Goal: Find specific page/section: Find specific page/section

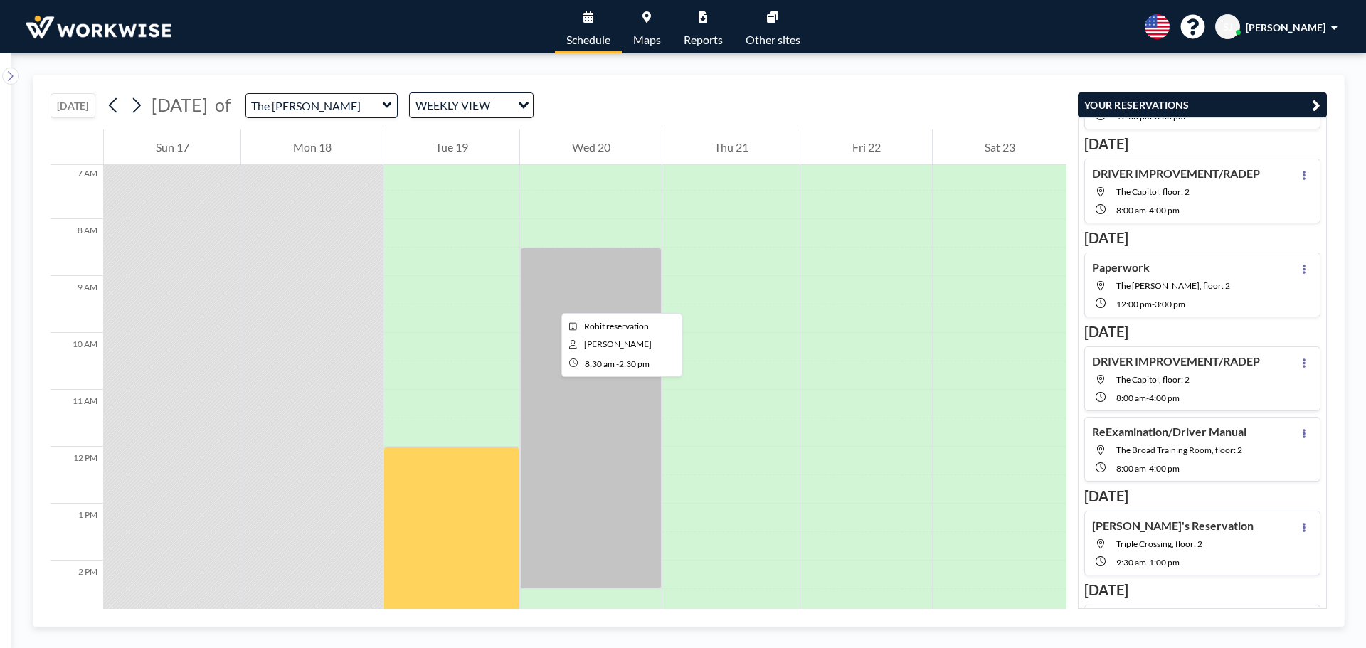
scroll to position [356, 0]
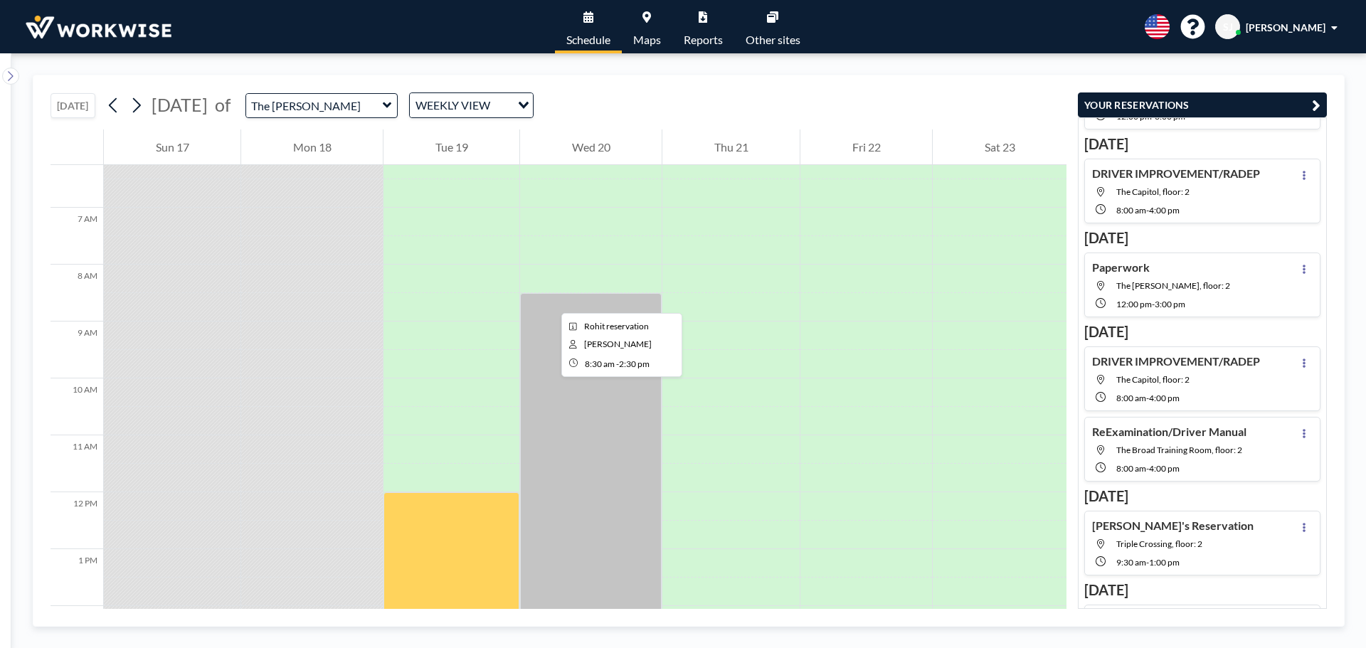
click at [550, 300] on div at bounding box center [591, 463] width 142 height 341
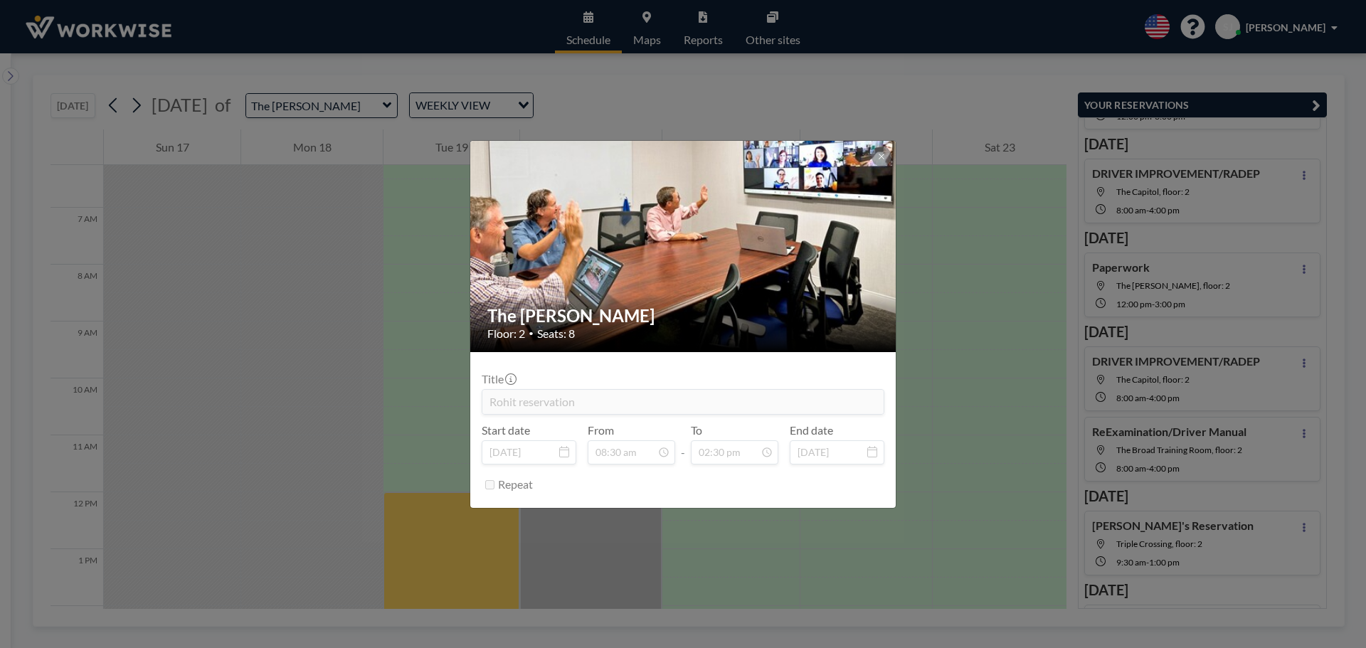
click at [616, 81] on div "The [PERSON_NAME] Floor: 2 • Seats: 8 Title Rohit reservation Start date [DATE]…" at bounding box center [683, 324] width 1366 height 648
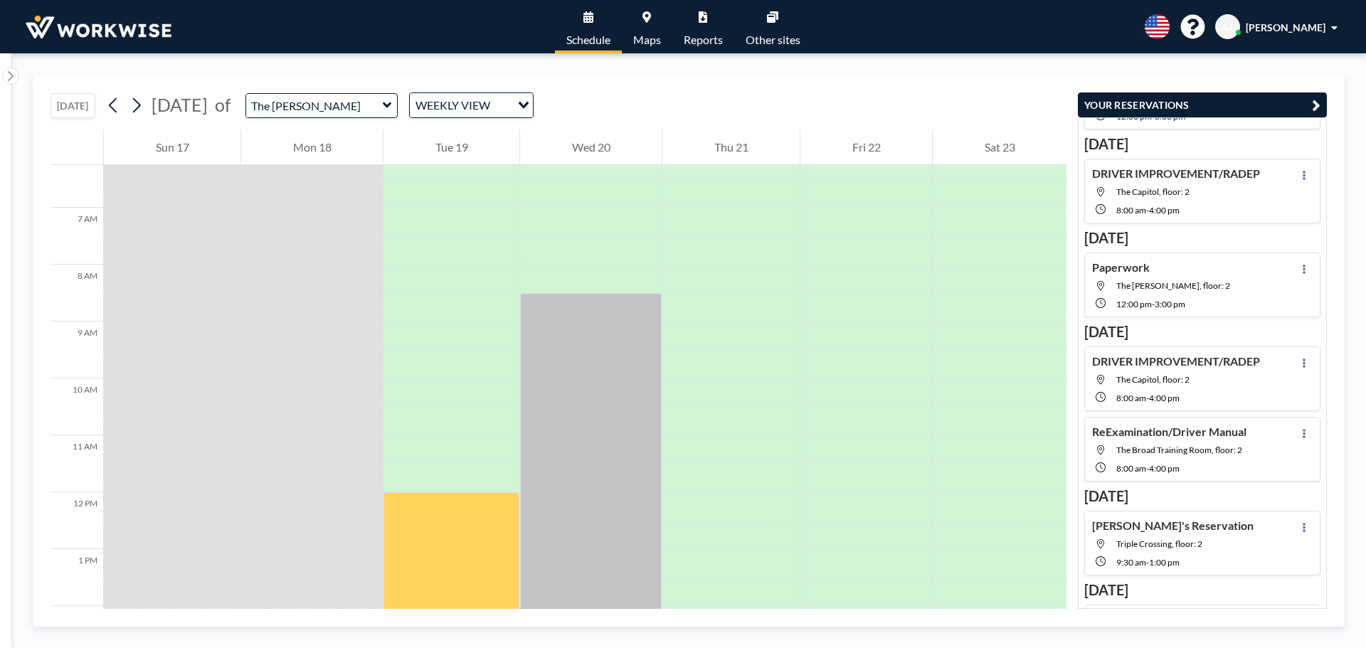
click at [378, 109] on input "The [PERSON_NAME]" at bounding box center [314, 105] width 137 height 23
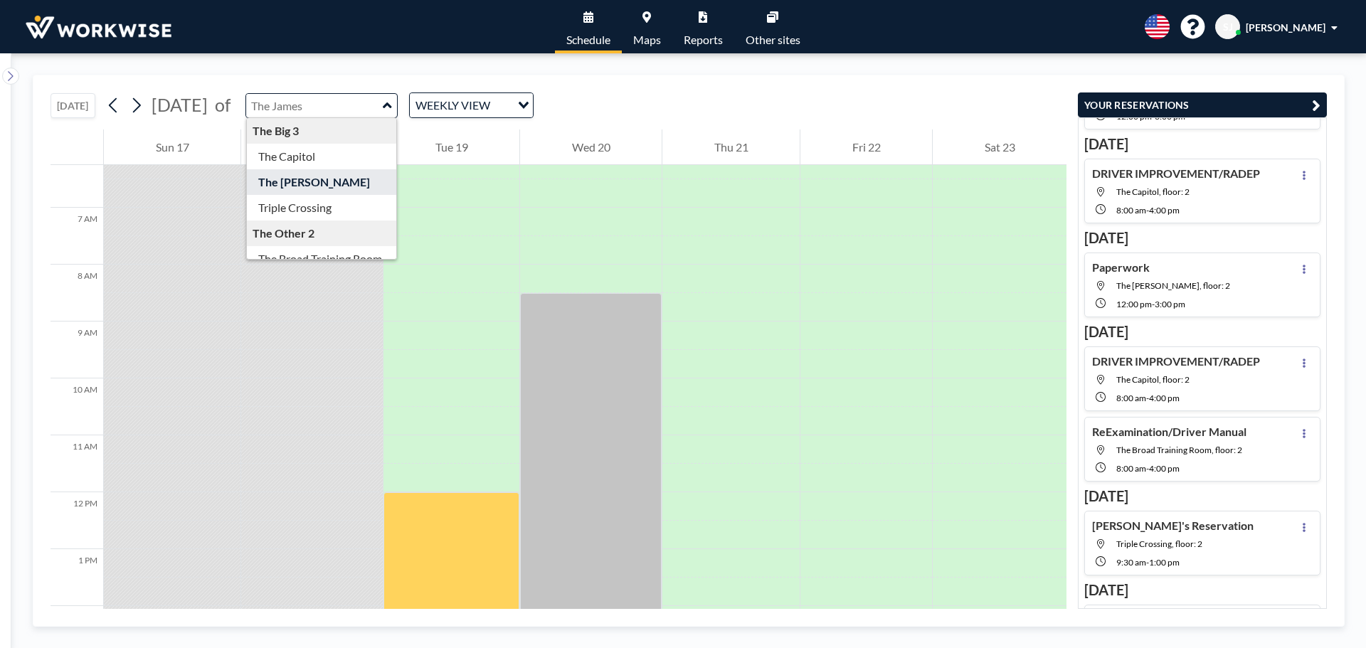
type input "The [PERSON_NAME]"
click at [689, 90] on div "[DATE] [DATE] of The [PERSON_NAME] The Big 3 The Capitol The [PERSON_NAME] Trip…" at bounding box center [559, 102] width 1016 height 54
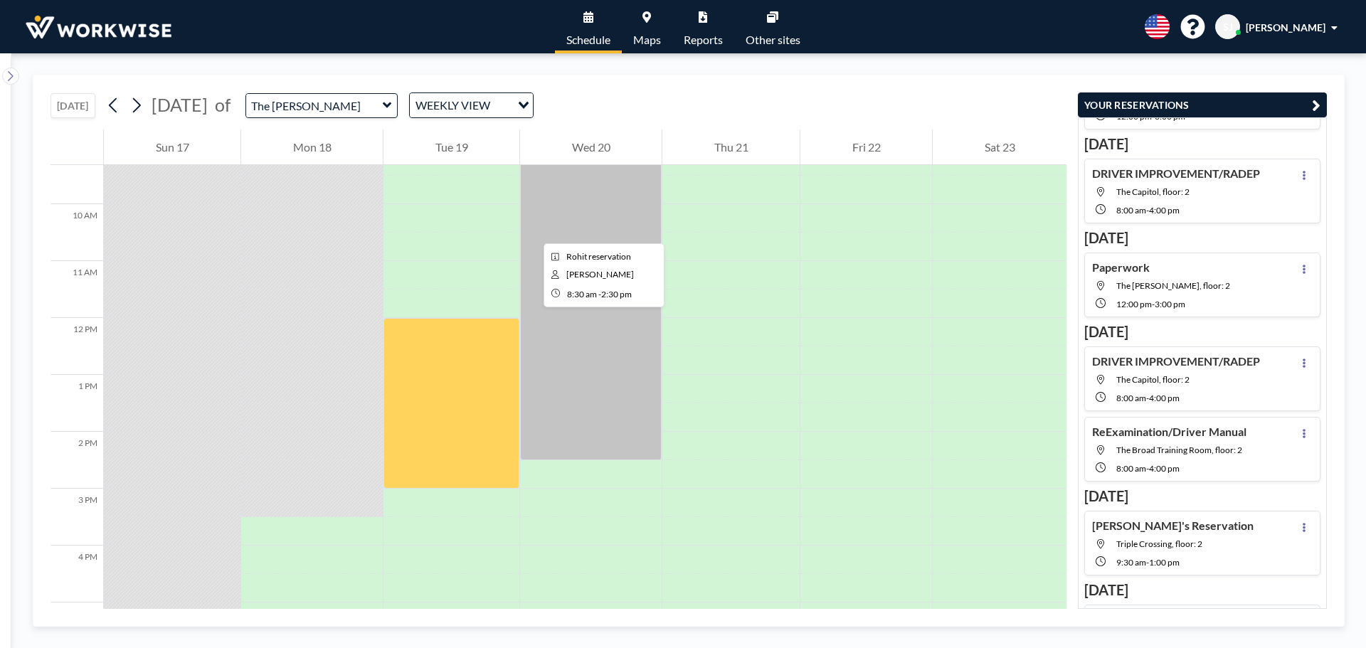
scroll to position [569, 0]
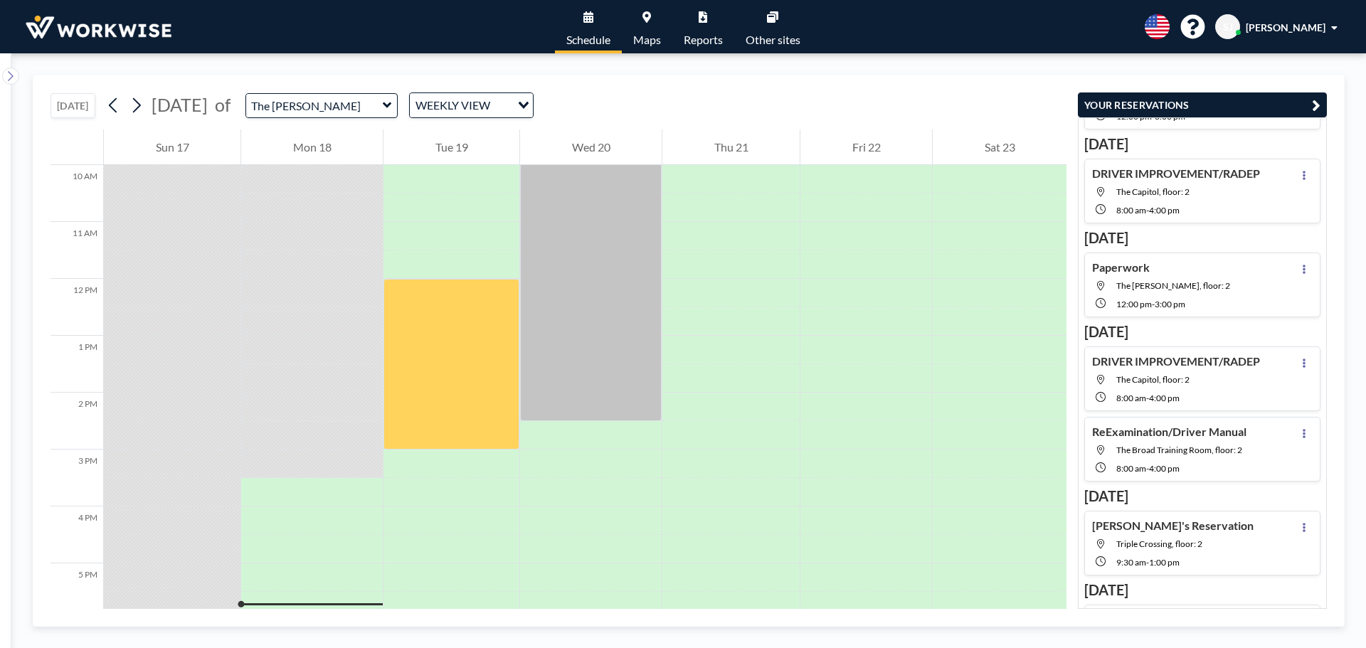
click at [477, 110] on div "WEEKLY VIEW" at bounding box center [460, 103] width 101 height 21
click at [477, 110] on input "Search for option" at bounding box center [463, 105] width 104 height 18
click at [464, 75] on div "[DATE] [DATE] of The [PERSON_NAME] WEEKLY VIEW Loading..." at bounding box center [559, 102] width 1016 height 54
click at [392, 105] on icon at bounding box center [387, 105] width 9 height 14
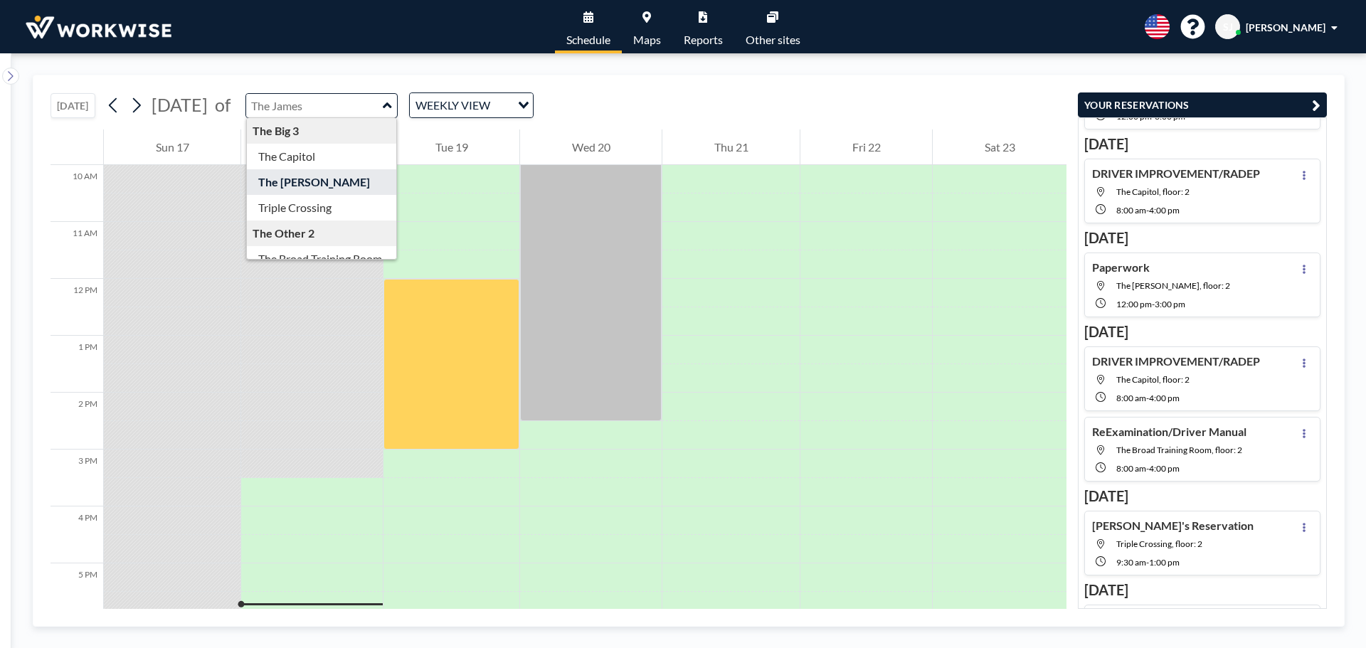
click at [622, 85] on div "[DATE] [DATE] of The Big 3 The Capitol The [PERSON_NAME] Triple Crossing The Ot…" at bounding box center [559, 102] width 1016 height 54
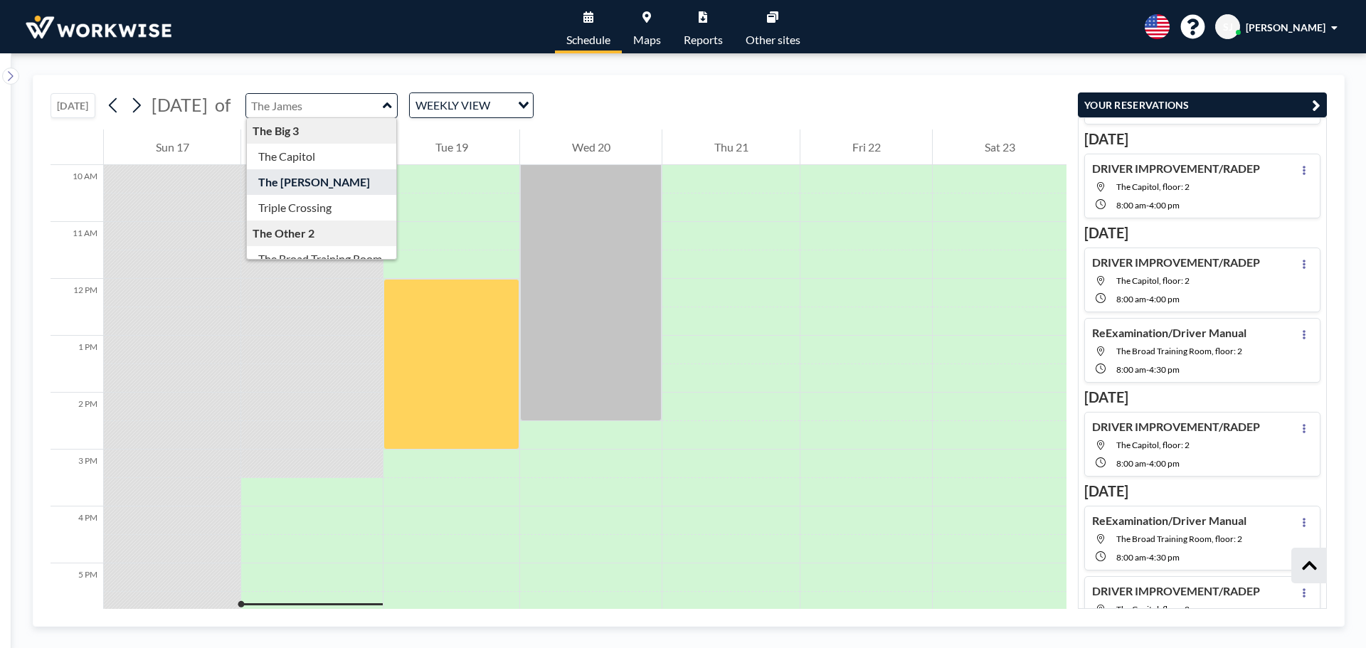
scroll to position [1209, 0]
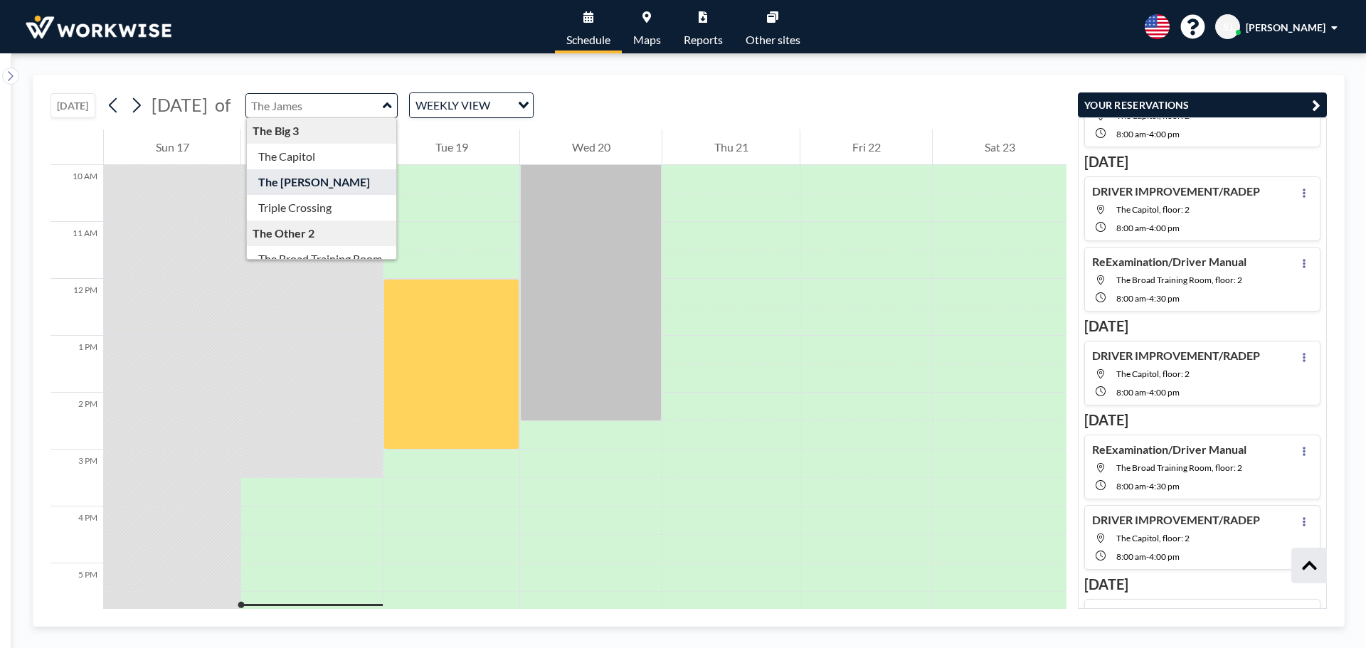
click at [655, 76] on div "[DATE] [DATE] of The Big 3 The Capitol The [PERSON_NAME] Triple Crossing The Ot…" at bounding box center [559, 102] width 1016 height 54
